Goal: Task Accomplishment & Management: Complete application form

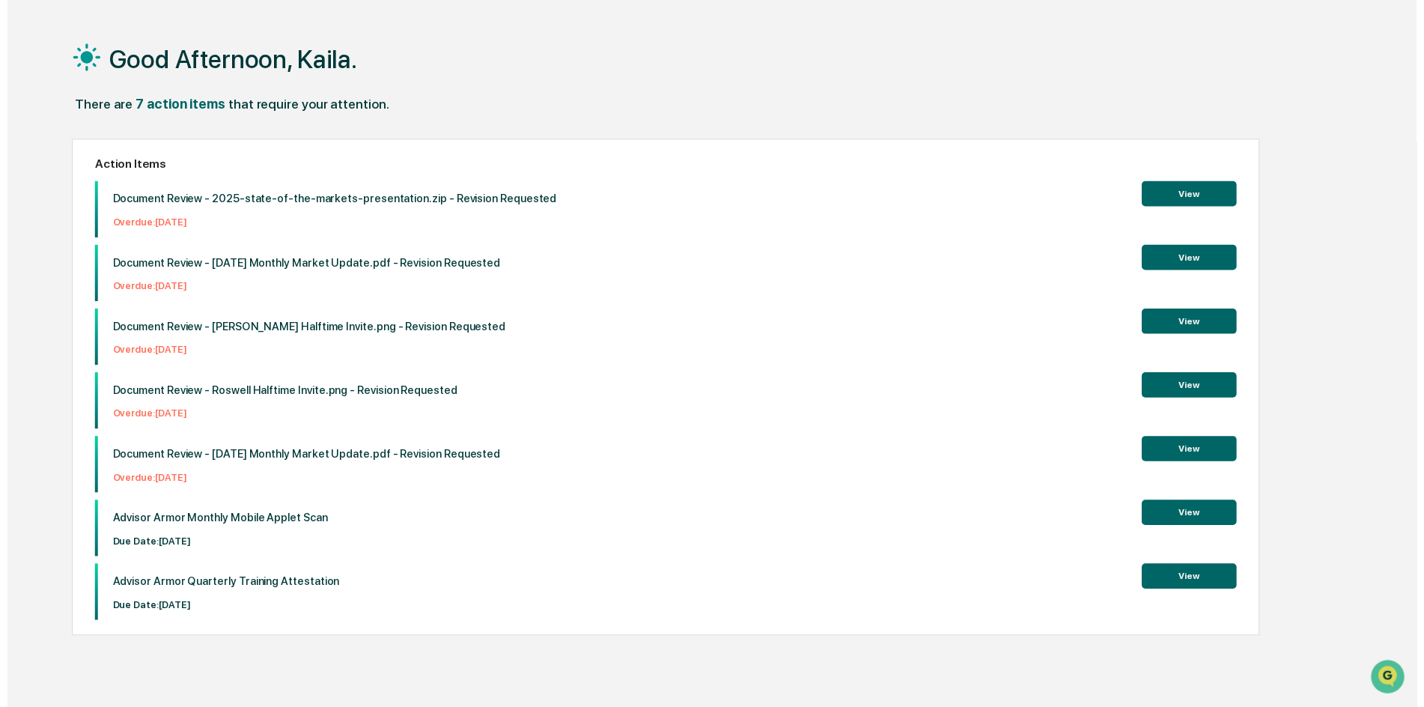
scroll to position [71, 0]
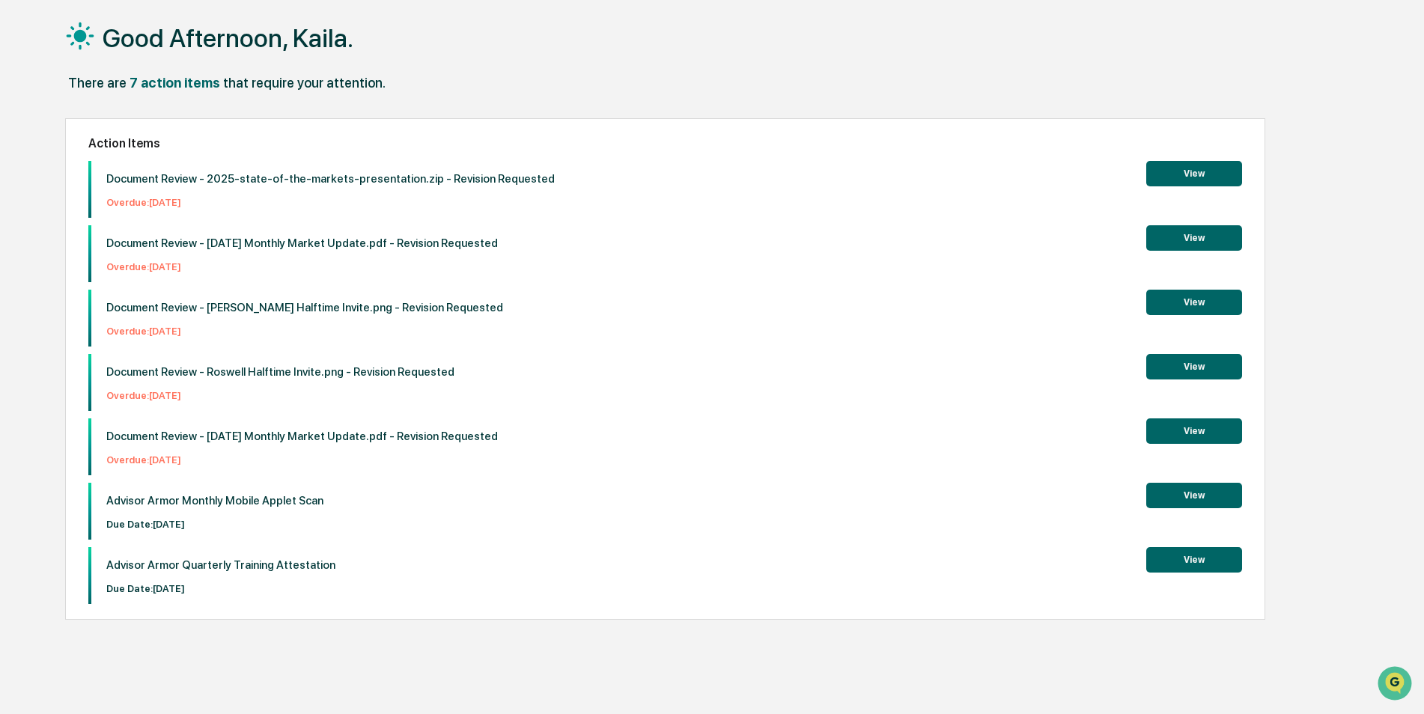
click at [1207, 502] on button "View" at bounding box center [1194, 495] width 96 height 25
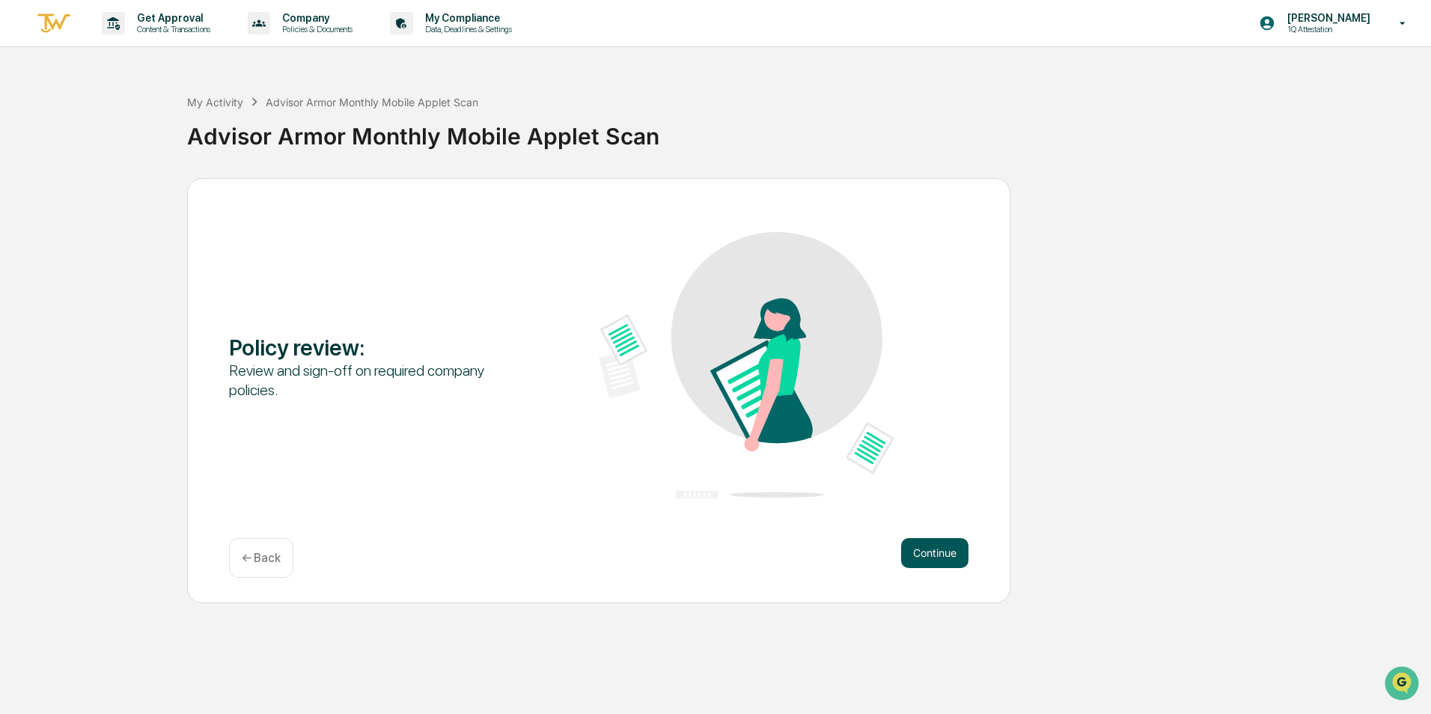
click at [939, 555] on button "Continue" at bounding box center [934, 553] width 67 height 30
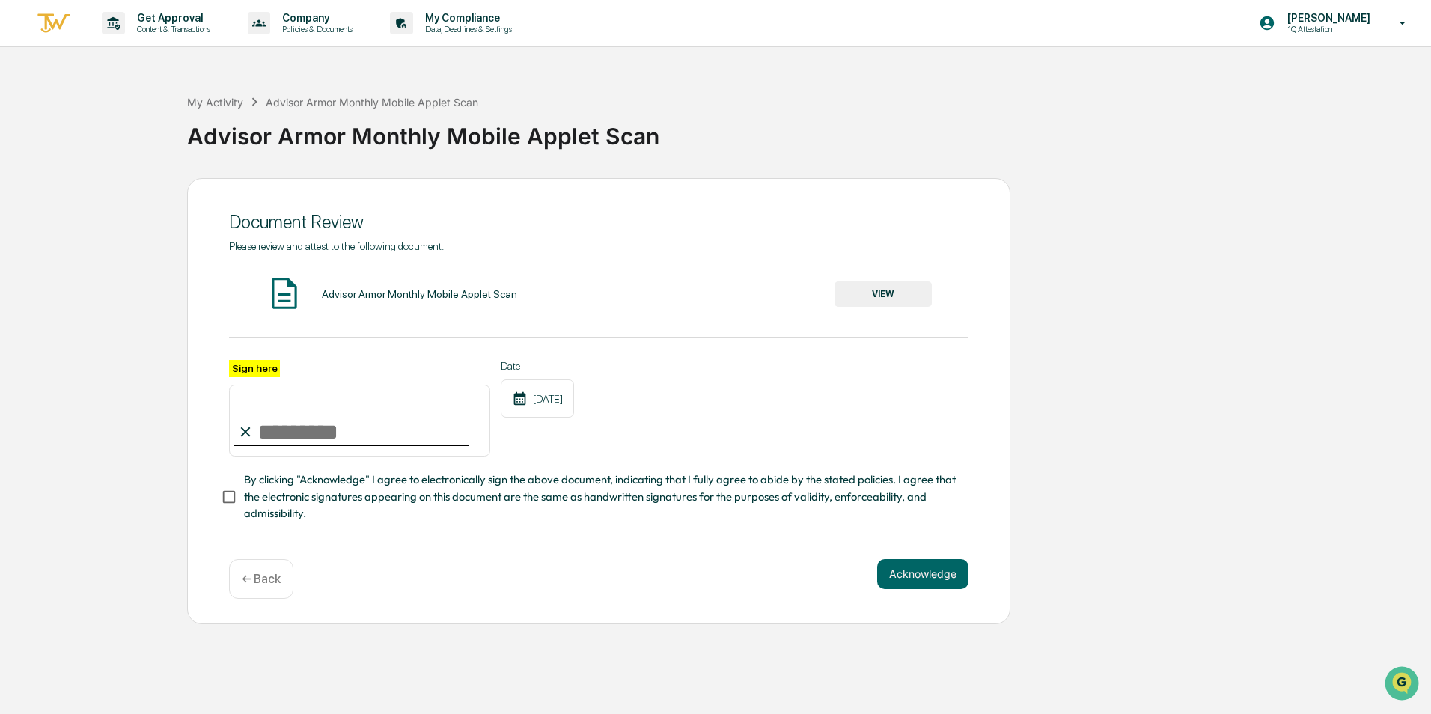
click at [904, 296] on button "VIEW" at bounding box center [883, 293] width 97 height 25
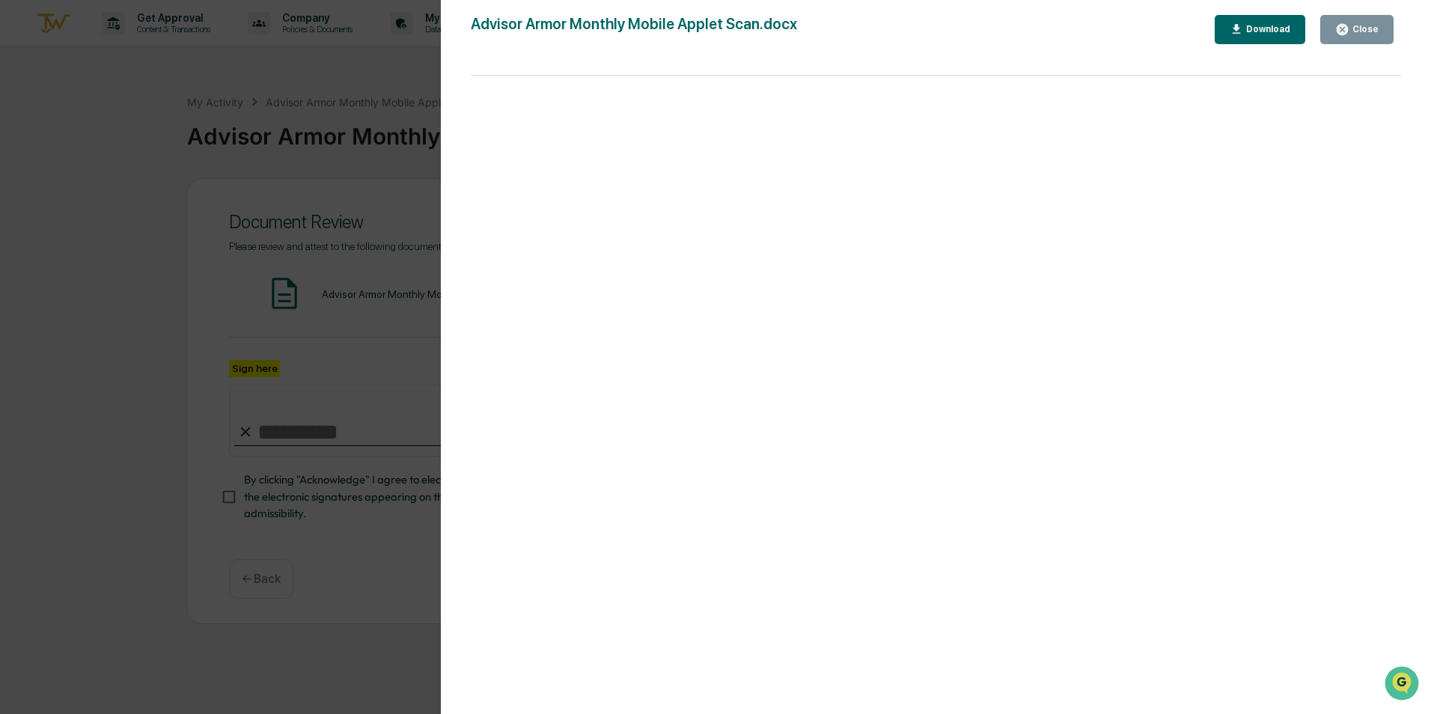
click at [1385, 25] on button "Close" at bounding box center [1356, 29] width 73 height 29
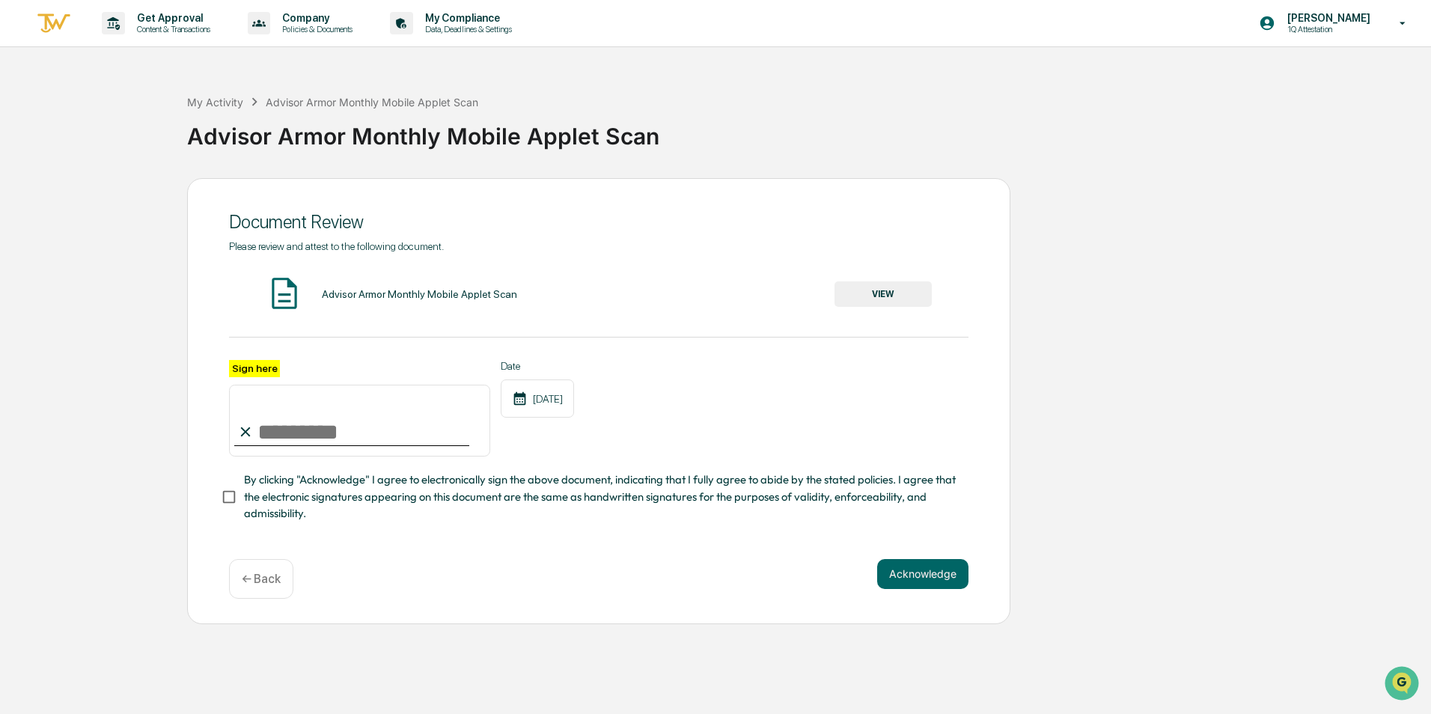
click at [355, 422] on input "Sign here" at bounding box center [359, 421] width 261 height 72
type input "**********"
click at [912, 577] on button "Acknowledge" at bounding box center [922, 574] width 91 height 30
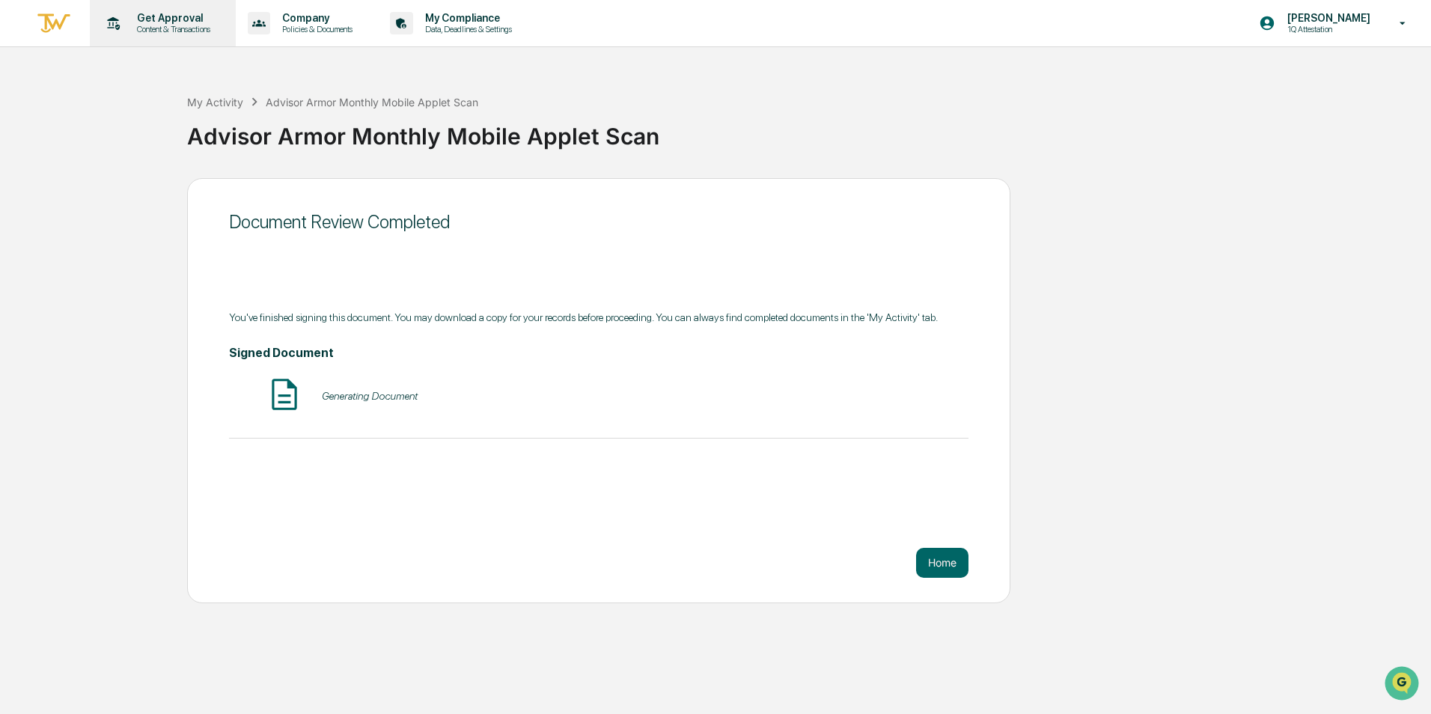
click at [186, 43] on div "Get Approval Content & Transactions" at bounding box center [161, 23] width 131 height 46
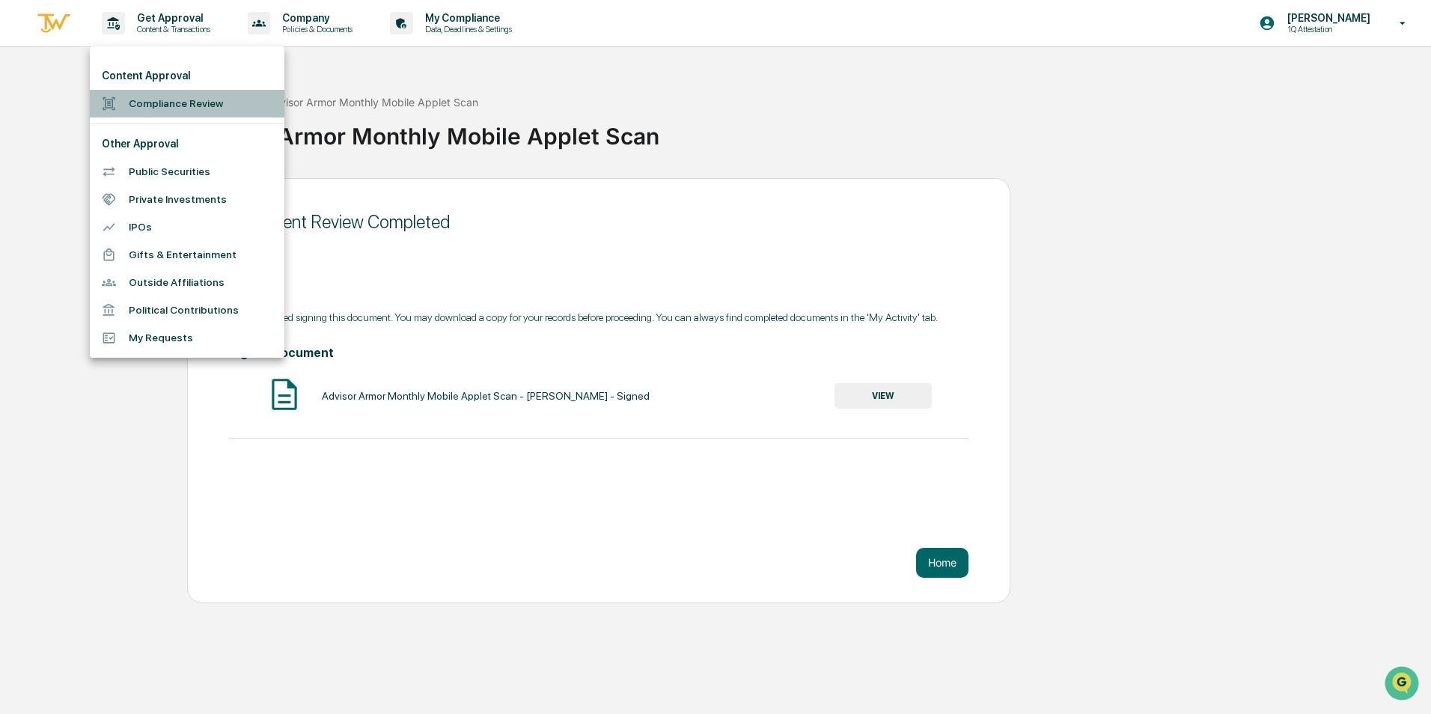
click at [174, 91] on li "Compliance Review" at bounding box center [187, 104] width 195 height 28
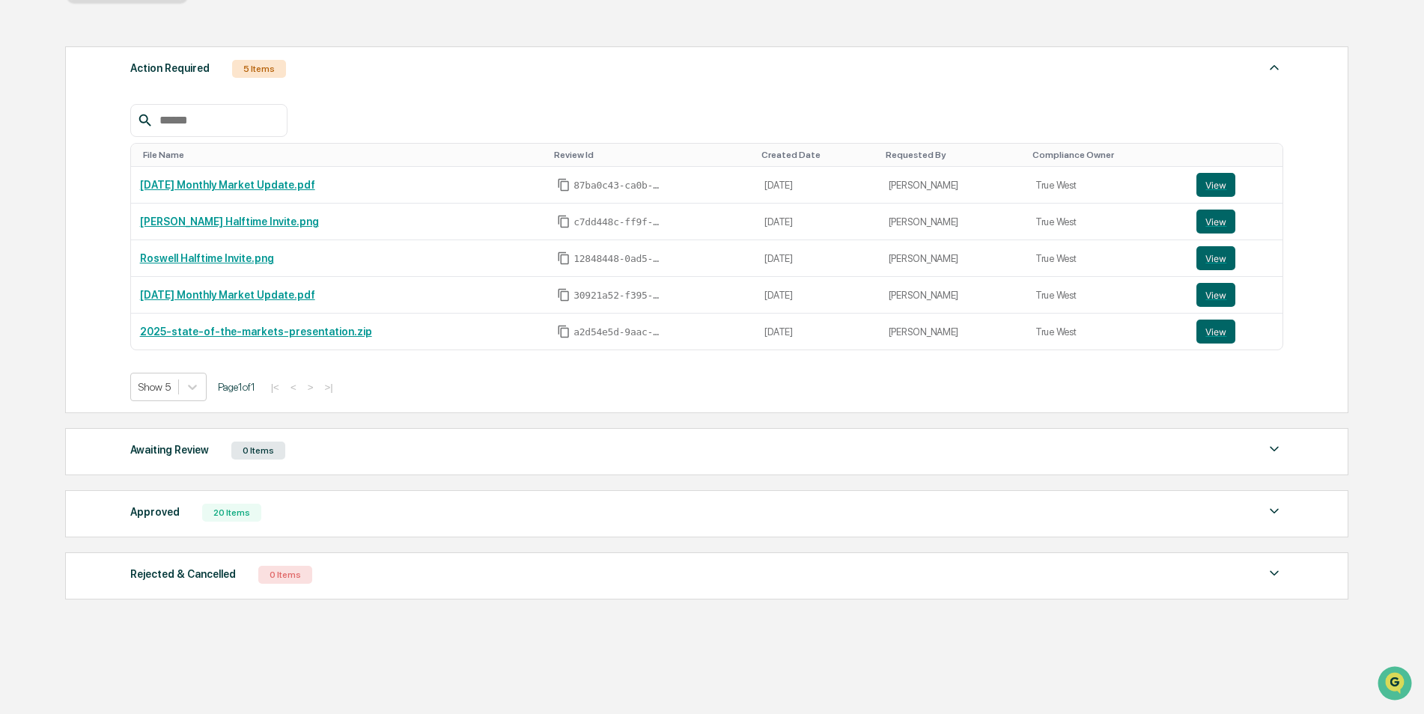
scroll to position [207, 0]
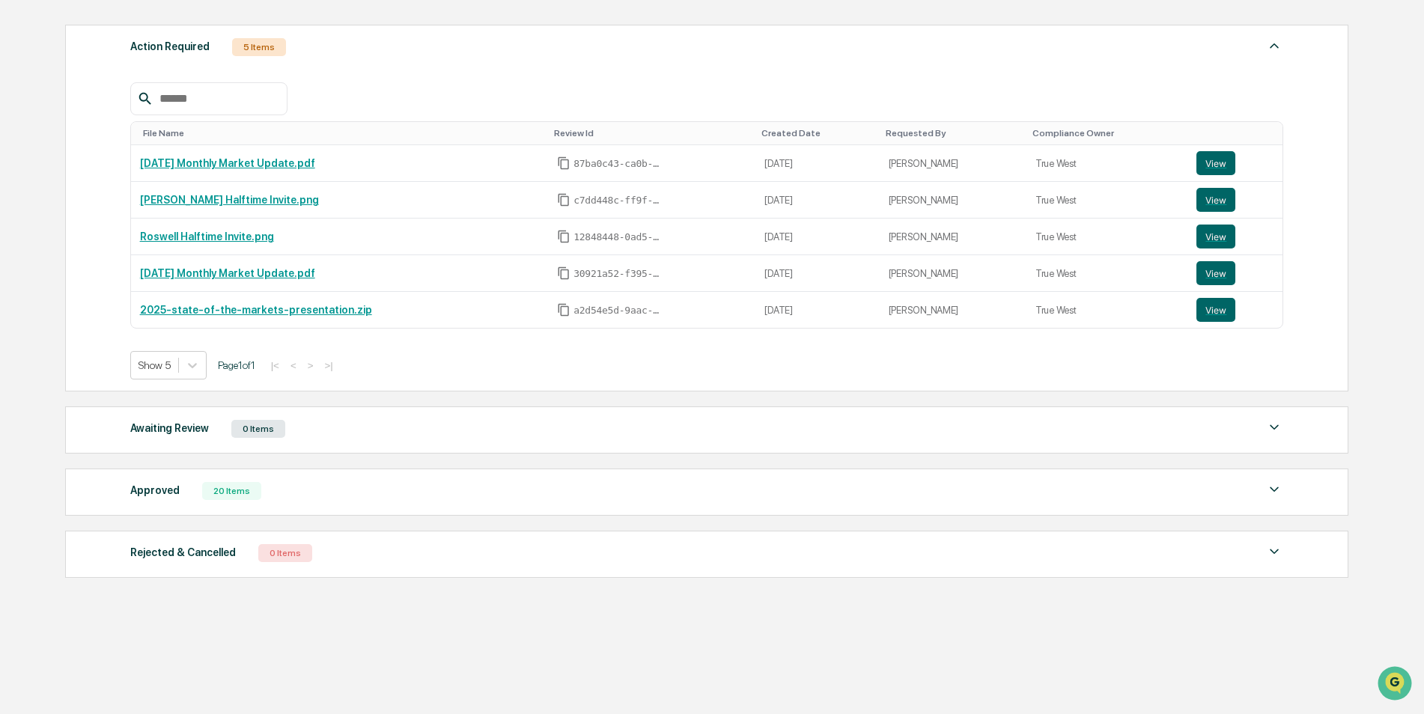
click at [394, 497] on div "Approved 20 Items" at bounding box center [706, 491] width 1153 height 21
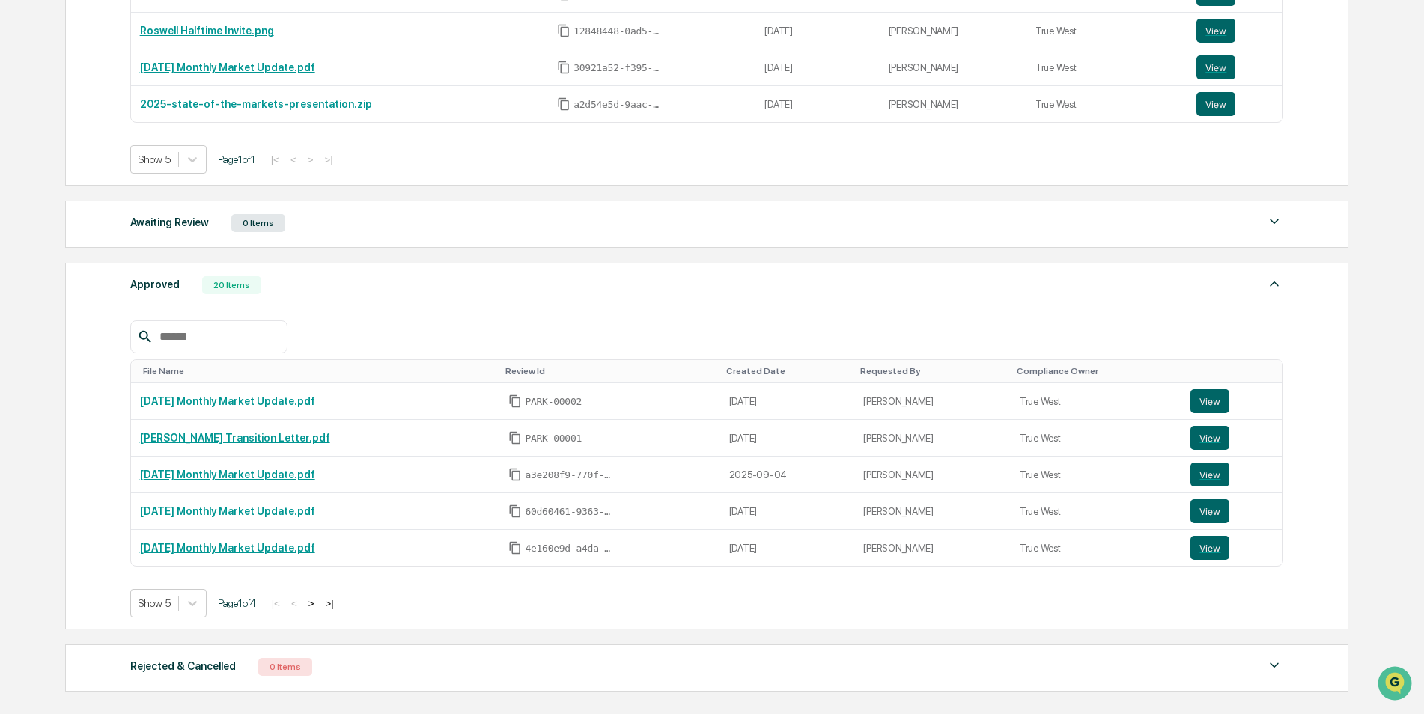
scroll to position [432, 0]
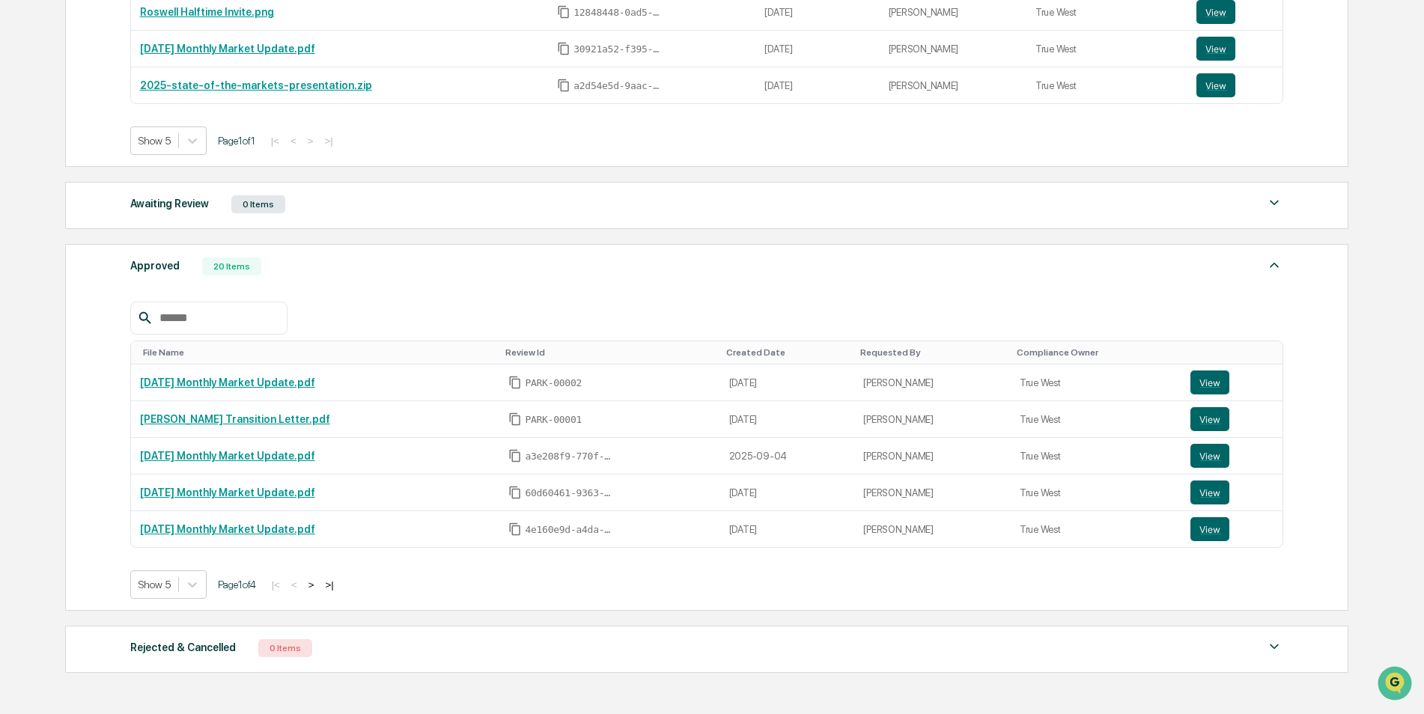
click at [317, 581] on button ">" at bounding box center [311, 585] width 15 height 13
click at [317, 581] on button ">" at bounding box center [312, 585] width 15 height 13
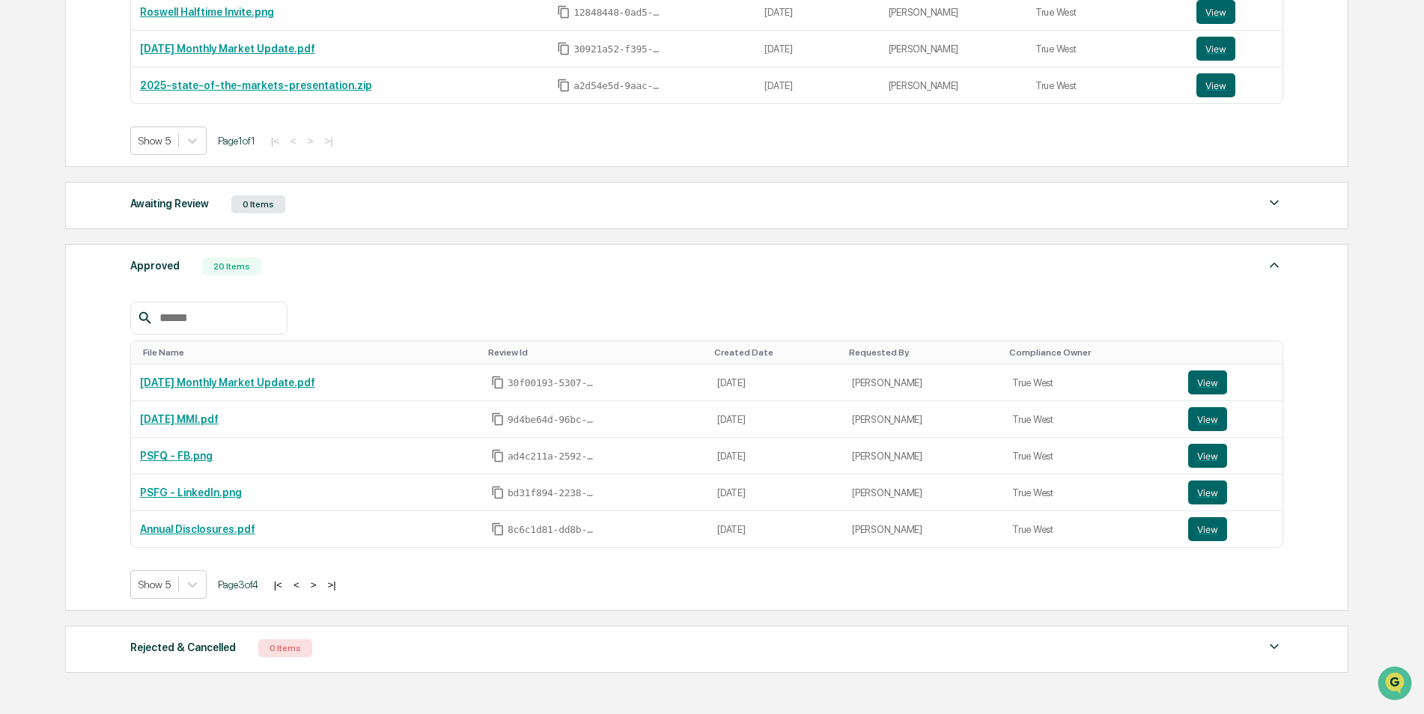
click at [317, 581] on button ">" at bounding box center [313, 585] width 15 height 13
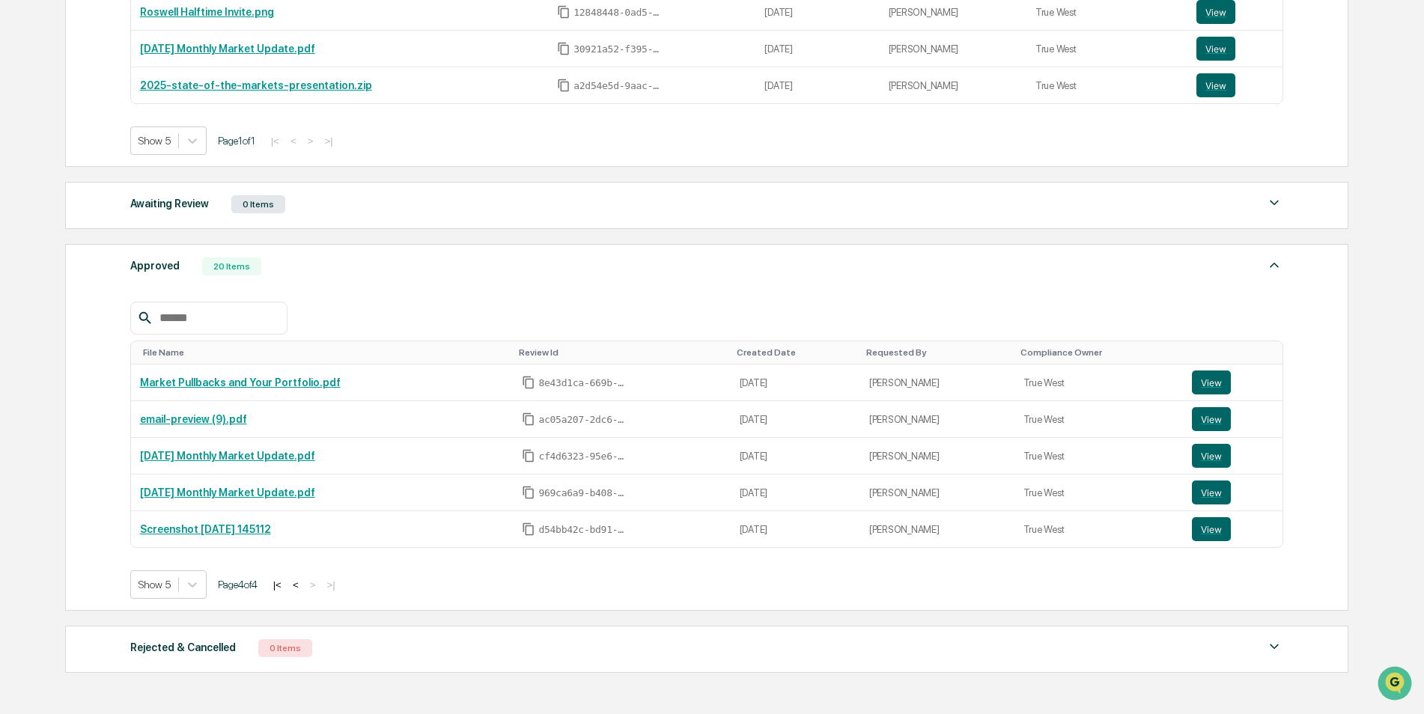
click at [302, 581] on button "<" at bounding box center [295, 585] width 15 height 13
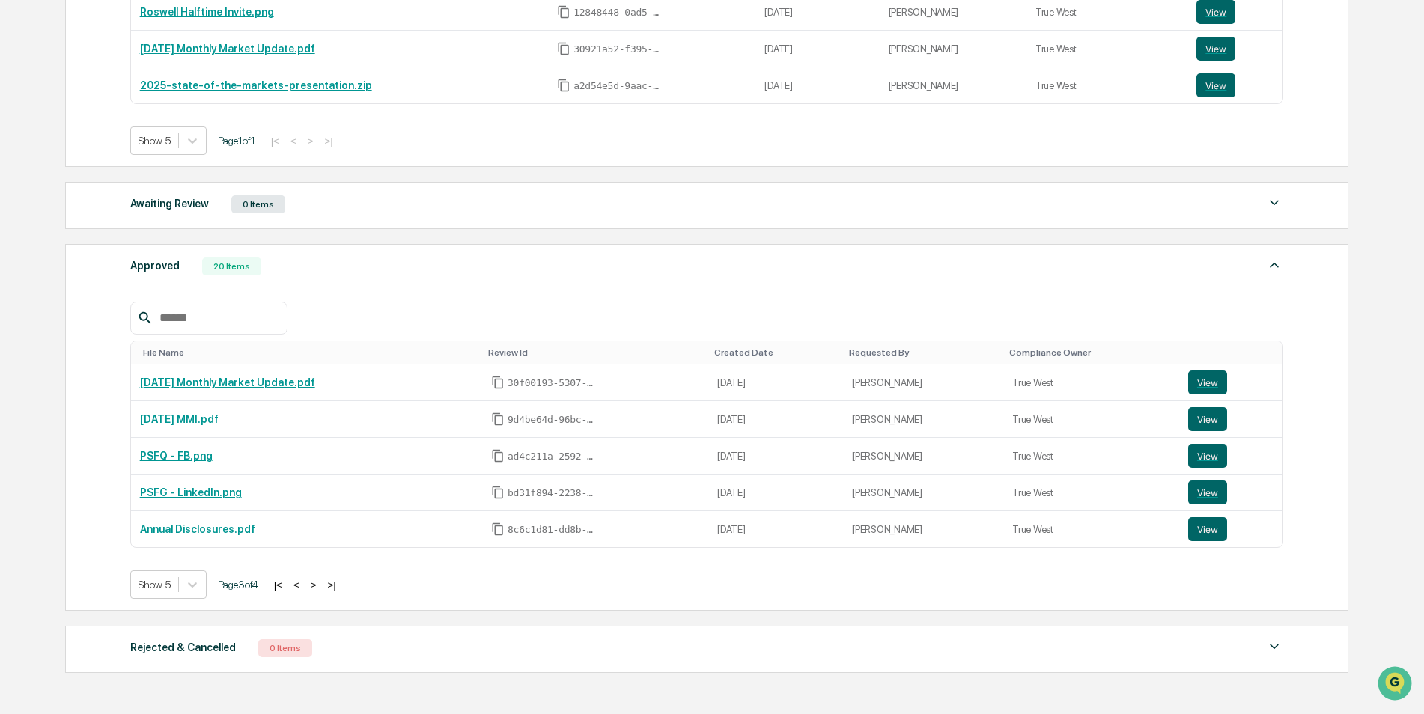
click at [304, 588] on button "<" at bounding box center [296, 585] width 15 height 13
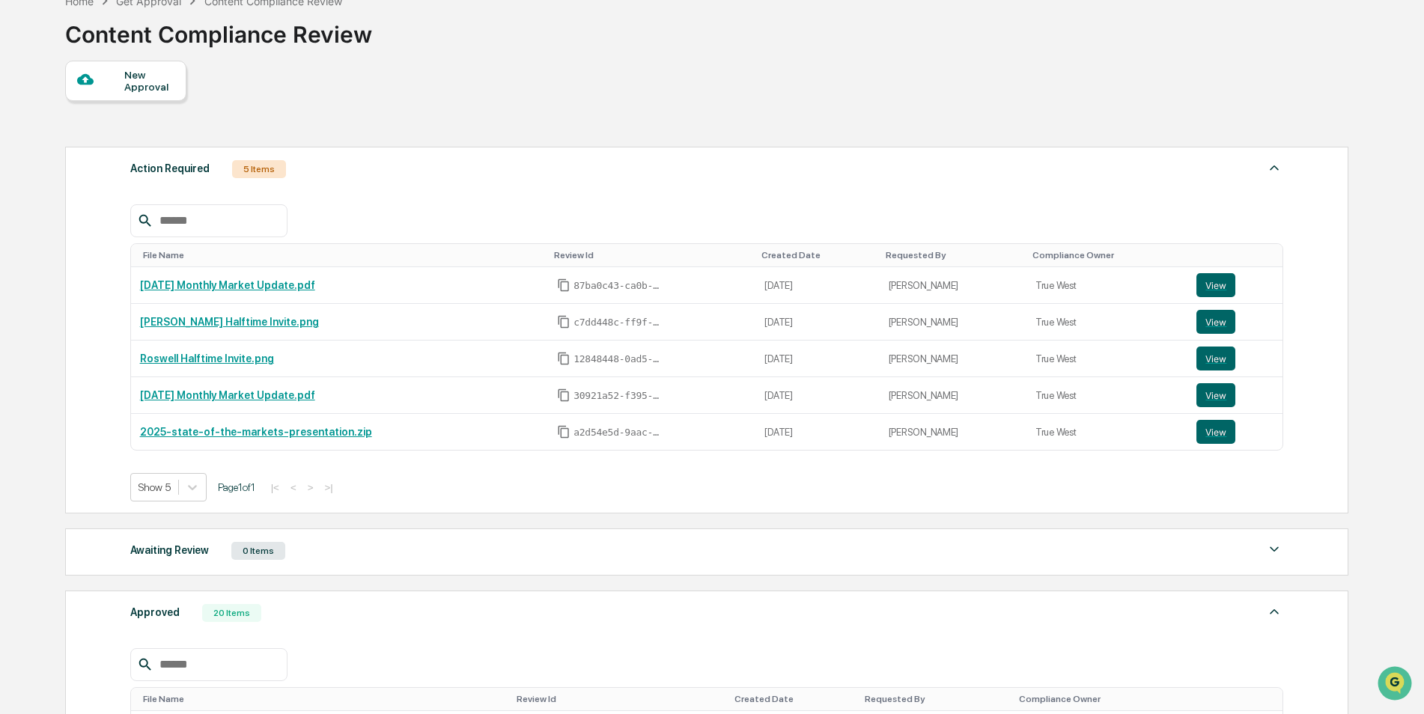
scroll to position [0, 0]
